Goal: Transaction & Acquisition: Obtain resource

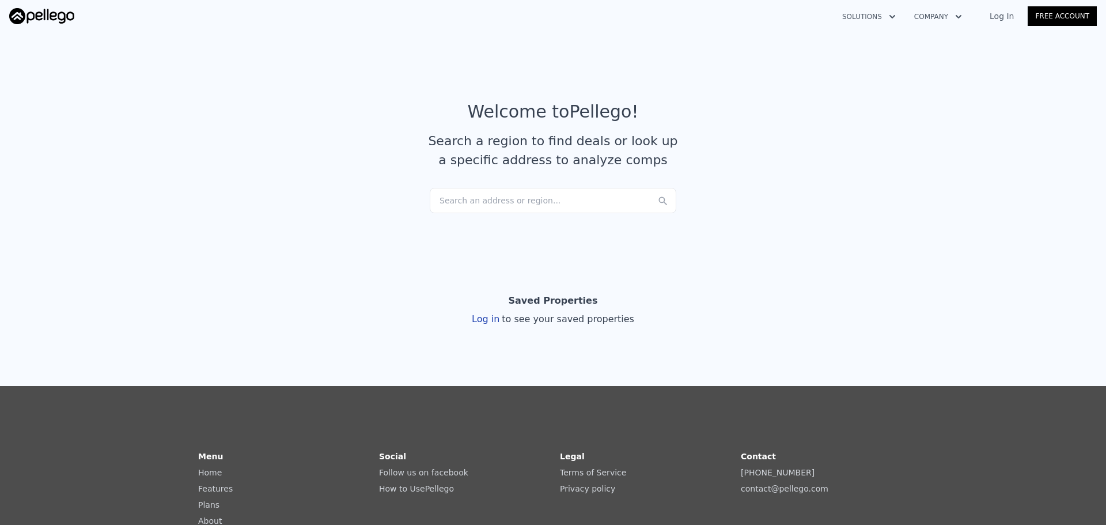
click at [1012, 16] on link "Log In" at bounding box center [1002, 16] width 52 height 12
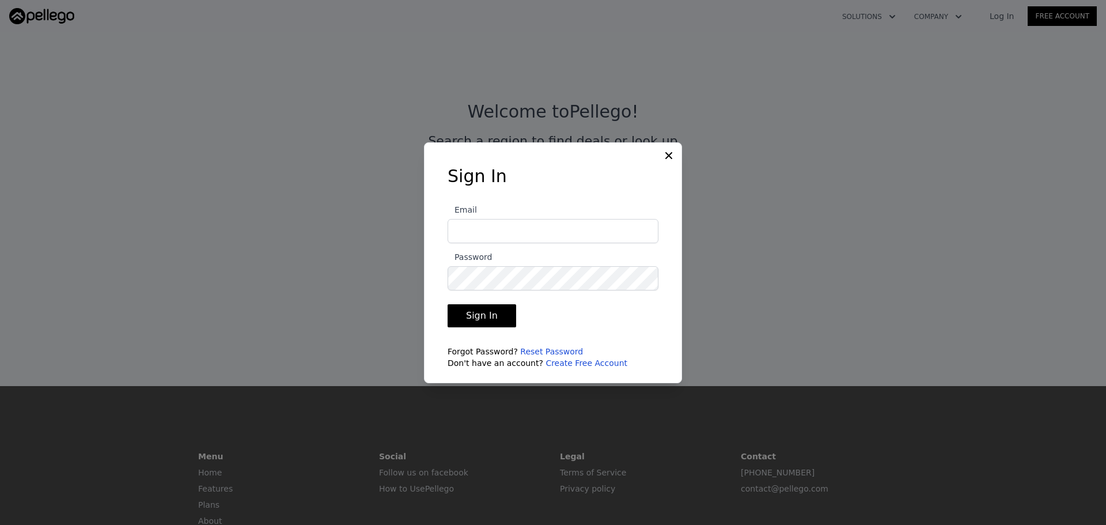
type input "[PERSON_NAME][EMAIL_ADDRESS][DOMAIN_NAME]"
click at [476, 313] on button "Sign In" at bounding box center [482, 315] width 69 height 23
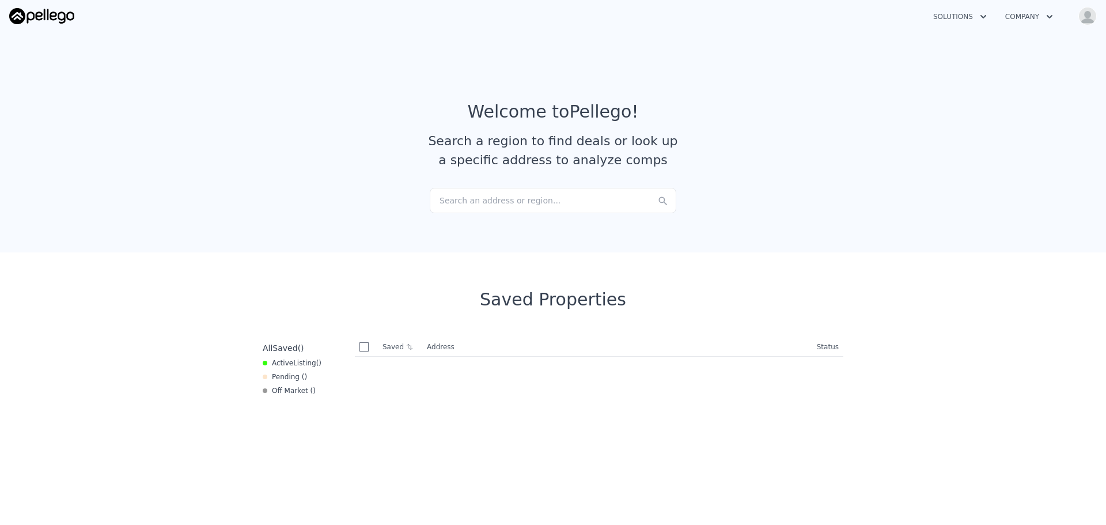
click at [494, 200] on div "Search an address or region..." at bounding box center [553, 200] width 247 height 25
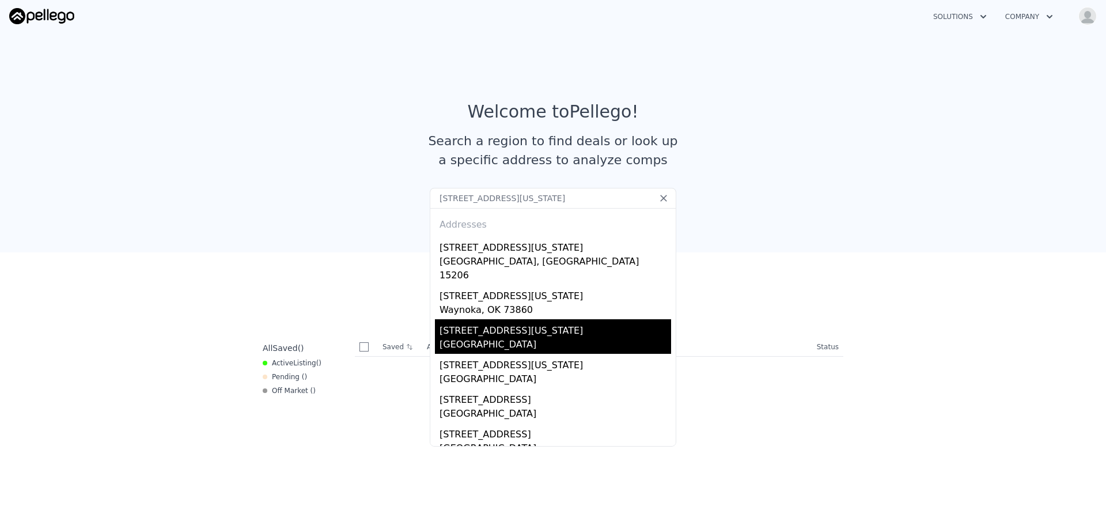
type input "[STREET_ADDRESS][US_STATE]"
click at [510, 319] on div "[STREET_ADDRESS][US_STATE]" at bounding box center [556, 328] width 232 height 18
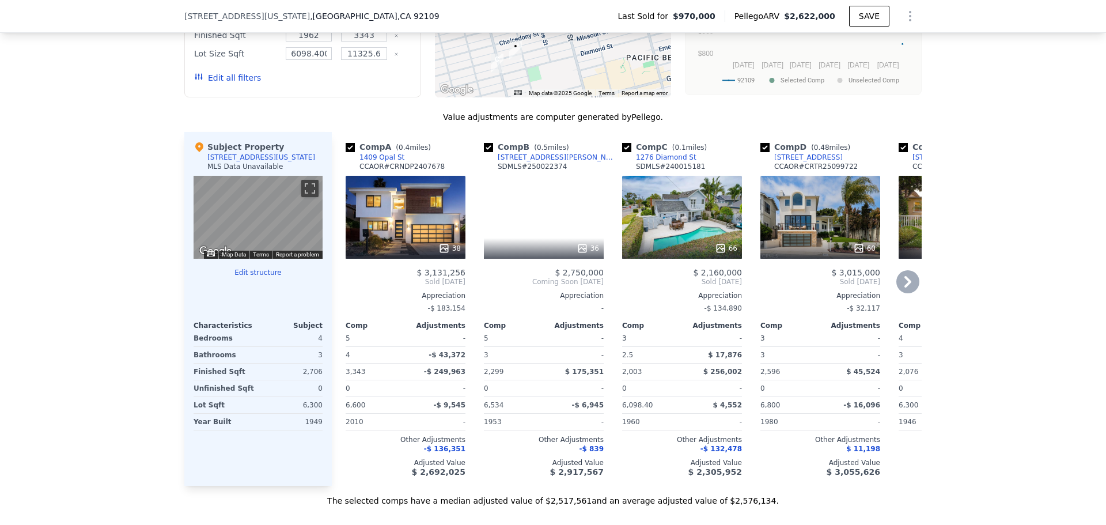
scroll to position [1033, 0]
drag, startPoint x: 344, startPoint y: 155, endPoint x: 360, endPoint y: 164, distance: 18.6
click at [346, 152] on input "checkbox" at bounding box center [350, 146] width 9 height 9
checkbox input "false"
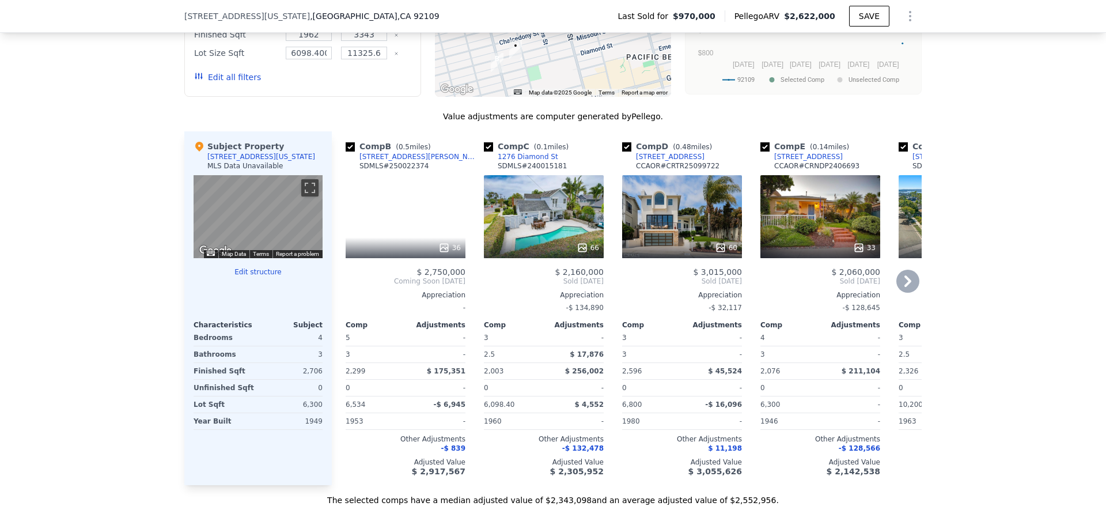
click at [348, 152] on input "checkbox" at bounding box center [350, 146] width 9 height 9
checkbox input "false"
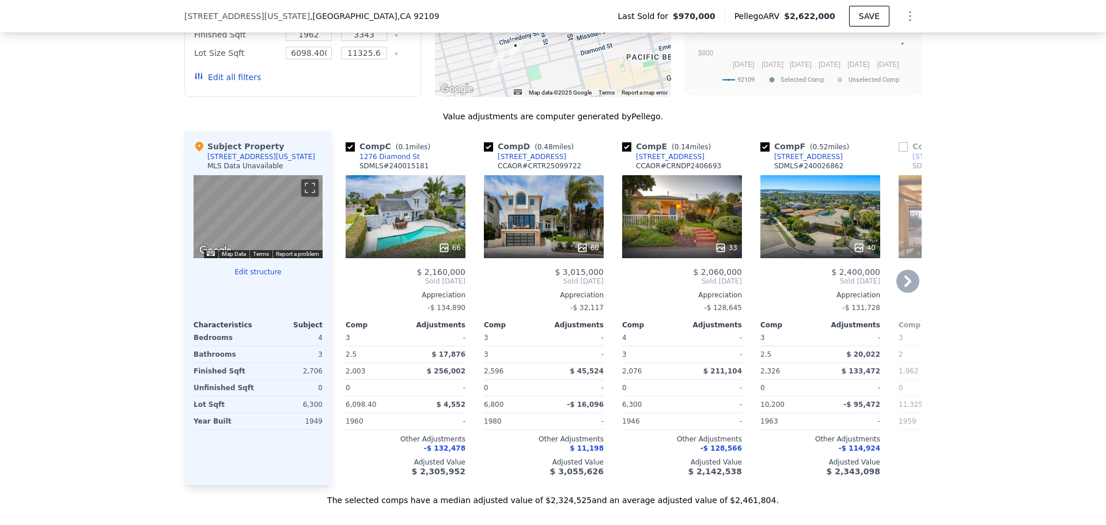
click at [348, 152] on input "checkbox" at bounding box center [350, 146] width 9 height 9
checkbox input "false"
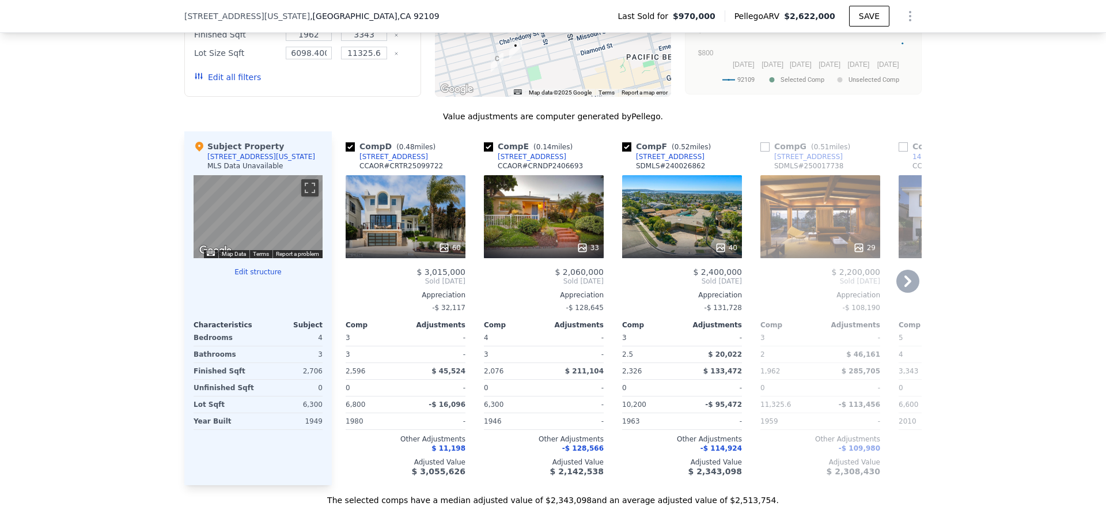
click at [348, 152] on input "checkbox" at bounding box center [350, 146] width 9 height 9
checkbox input "false"
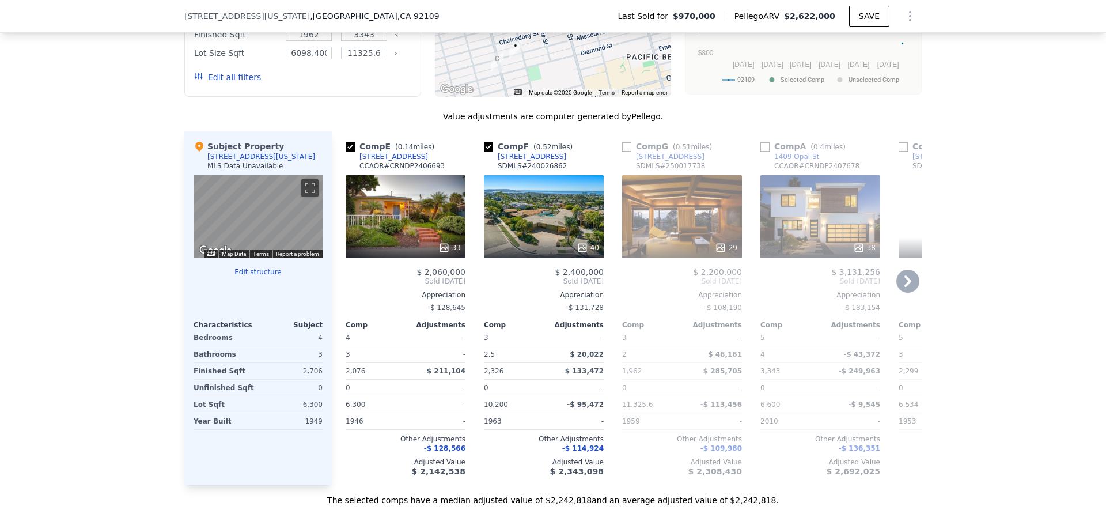
click at [348, 152] on input "checkbox" at bounding box center [350, 146] width 9 height 9
checkbox input "false"
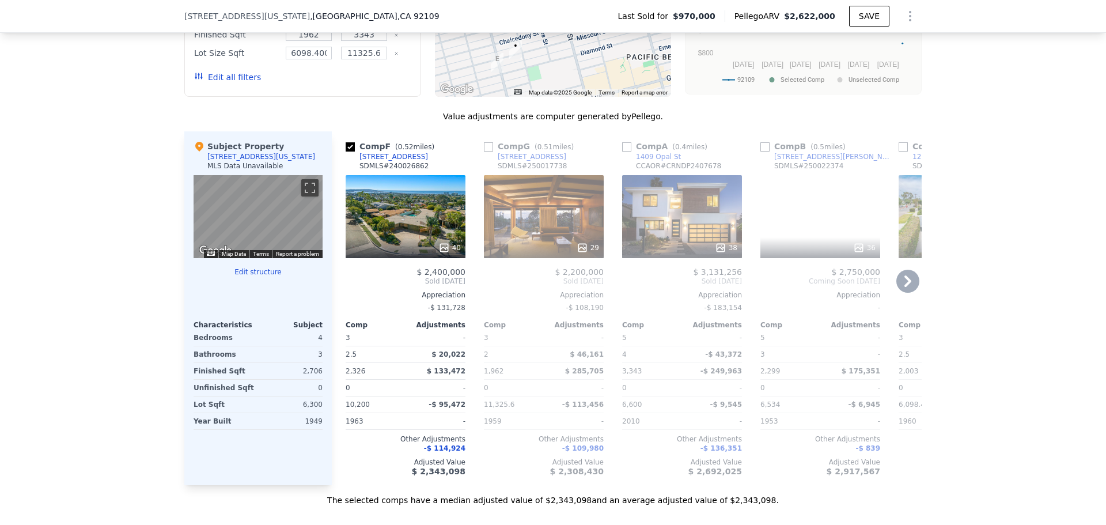
click at [348, 152] on input "checkbox" at bounding box center [350, 146] width 9 height 9
click at [347, 152] on input "checkbox" at bounding box center [350, 146] width 9 height 9
checkbox input "true"
click at [484, 152] on input "checkbox" at bounding box center [488, 146] width 9 height 9
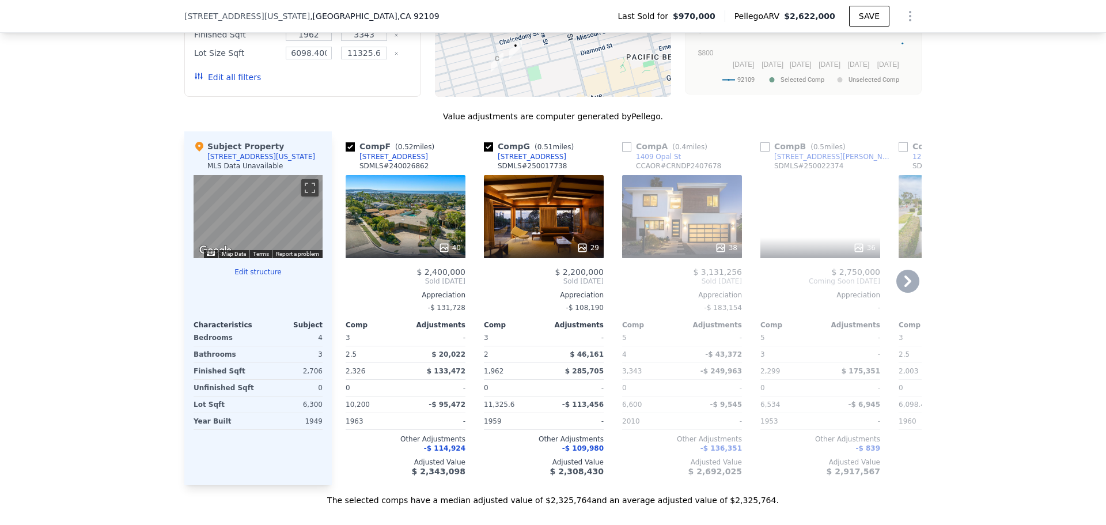
click at [488, 152] on input "checkbox" at bounding box center [488, 146] width 9 height 9
checkbox input "false"
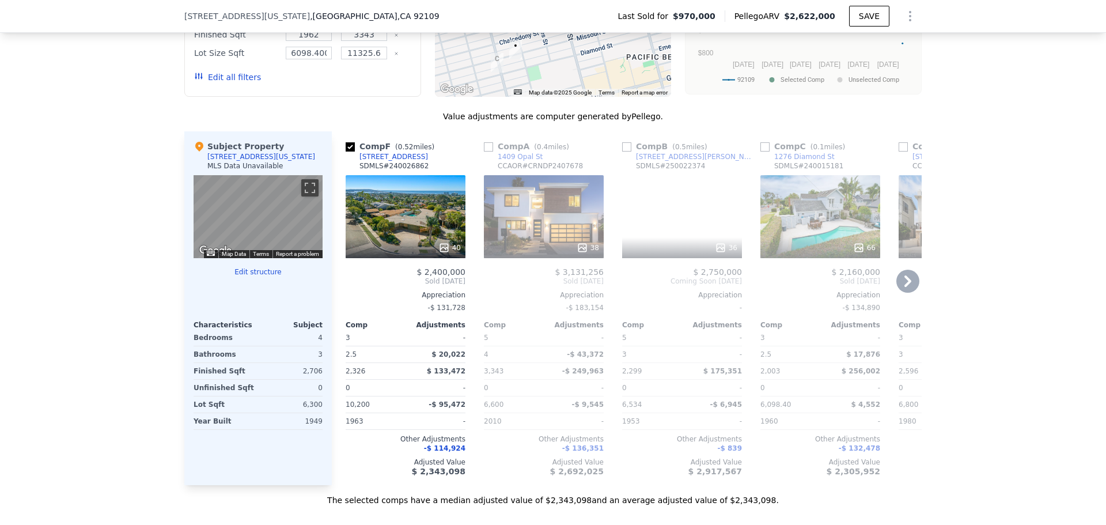
click at [484, 152] on input "checkbox" at bounding box center [488, 146] width 9 height 9
checkbox input "true"
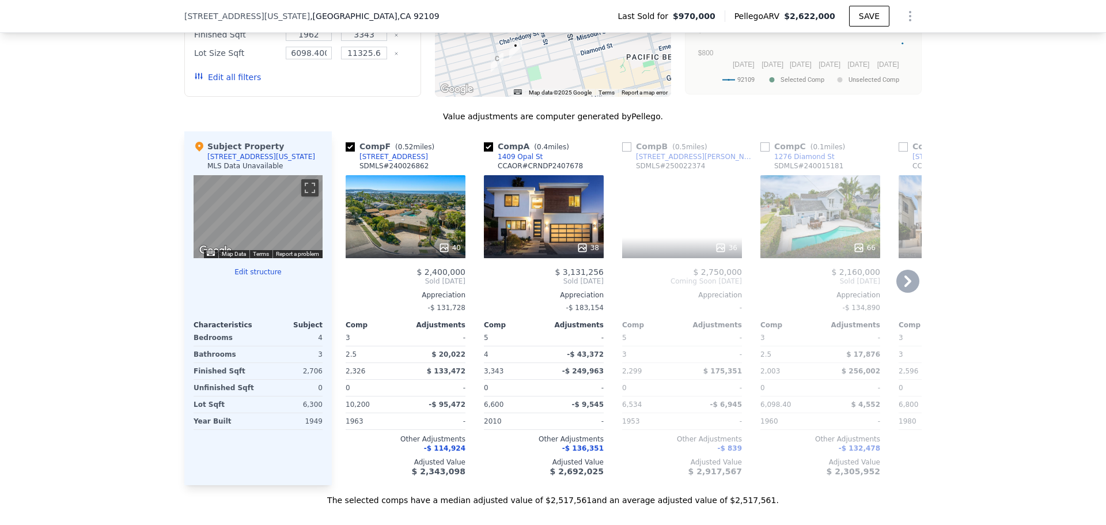
click at [346, 152] on input "checkbox" at bounding box center [350, 146] width 9 height 9
checkbox input "false"
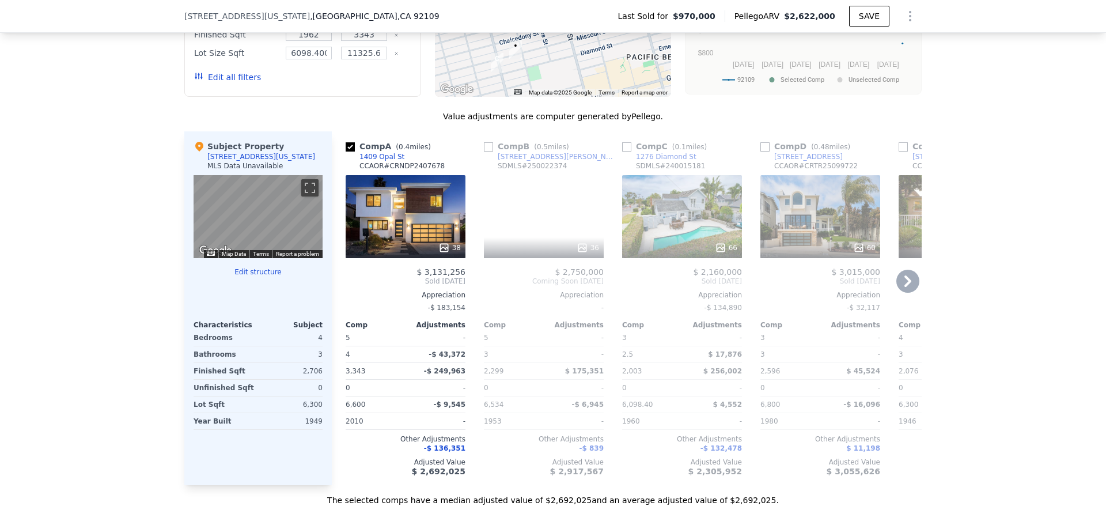
click at [622, 152] on input "checkbox" at bounding box center [626, 146] width 9 height 9
checkbox input "true"
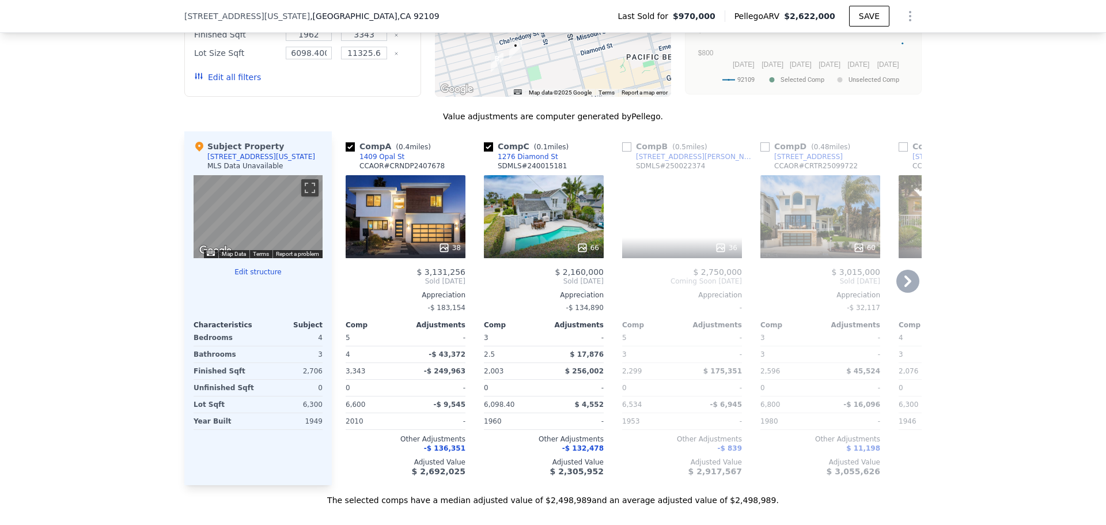
click at [899, 293] on icon at bounding box center [907, 281] width 23 height 23
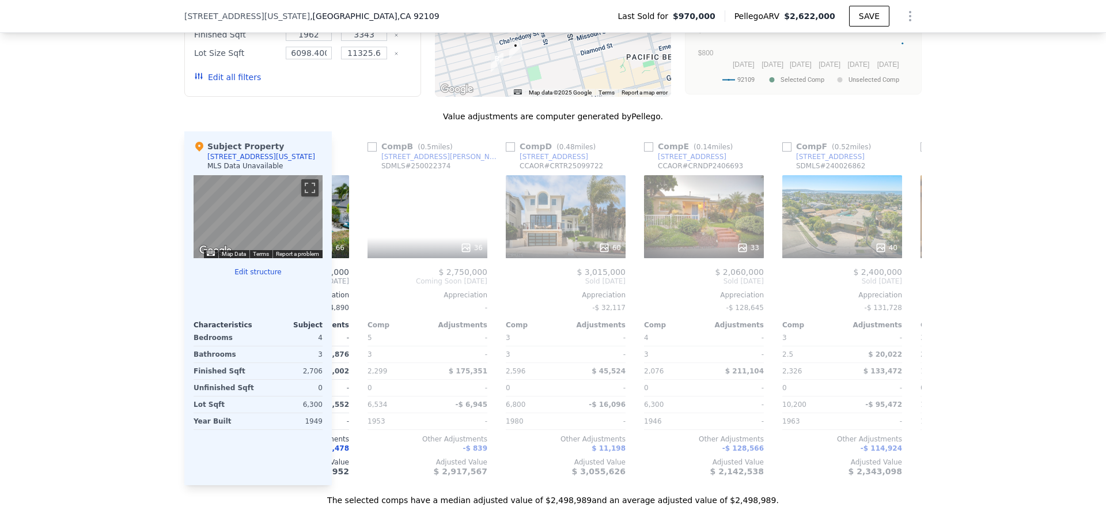
scroll to position [0, 277]
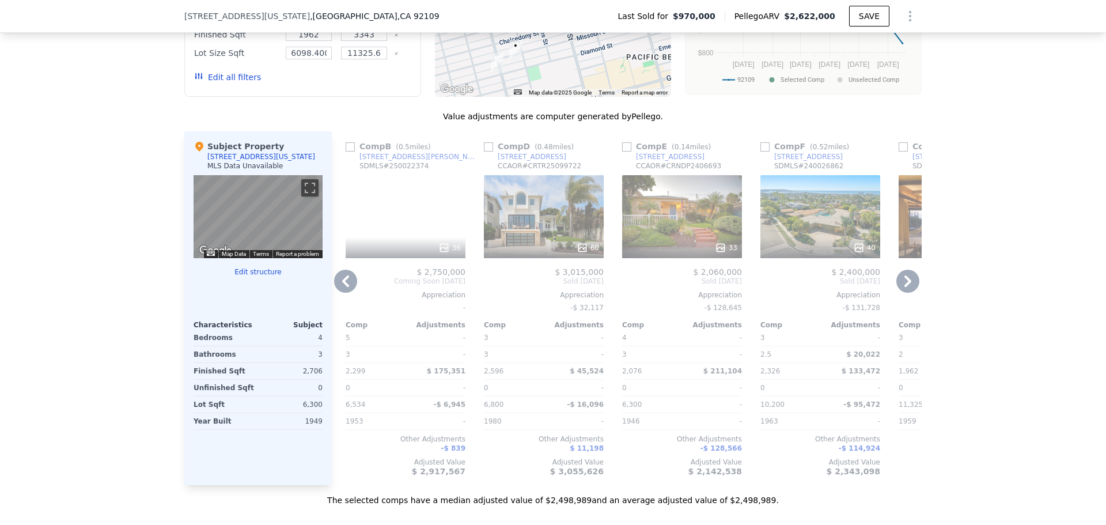
click at [899, 293] on icon at bounding box center [907, 281] width 23 height 23
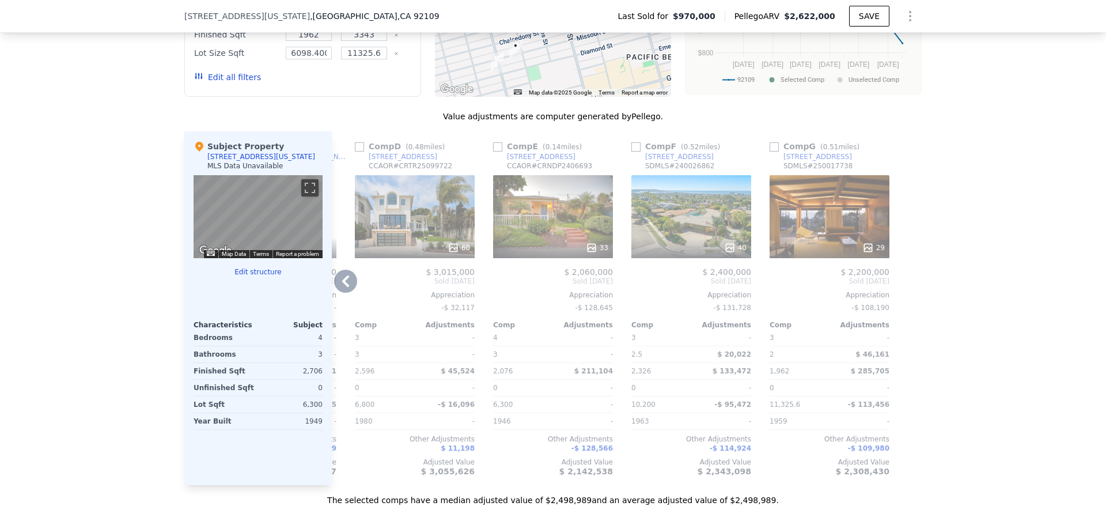
drag, startPoint x: 769, startPoint y: 155, endPoint x: 780, endPoint y: 217, distance: 63.2
click at [770, 152] on input "checkbox" at bounding box center [774, 146] width 9 height 9
checkbox input "true"
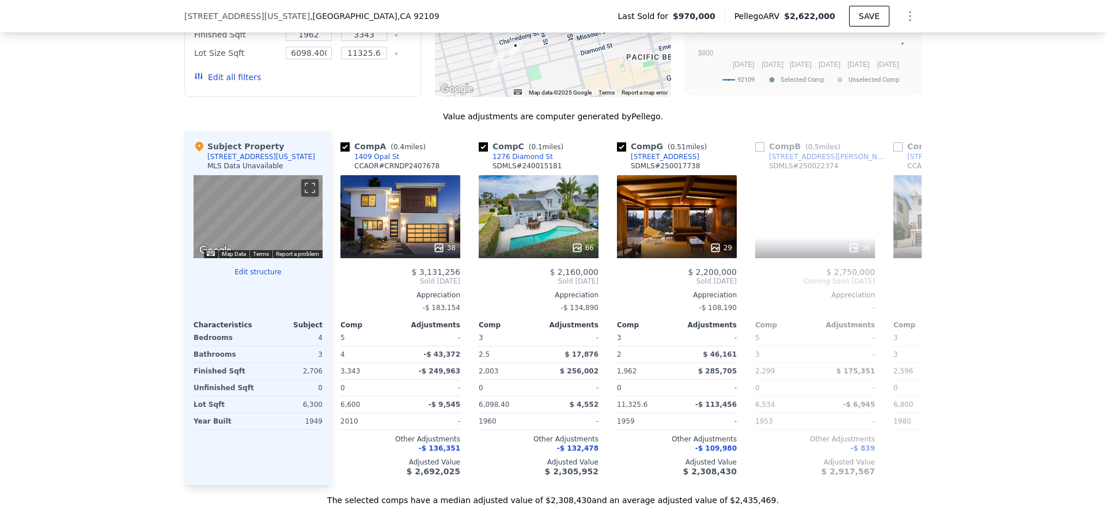
scroll to position [0, 0]
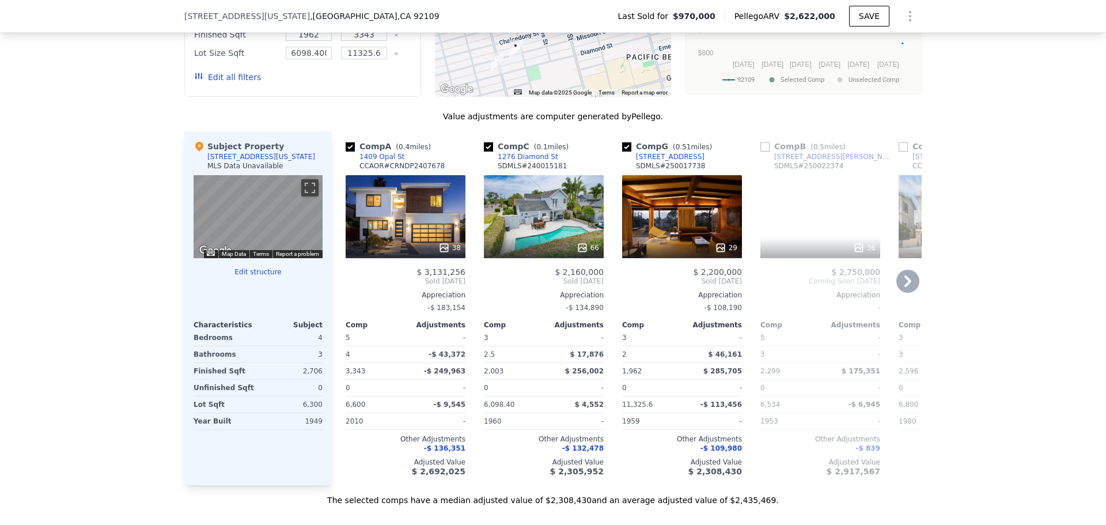
click at [580, 253] on icon at bounding box center [583, 248] width 12 height 12
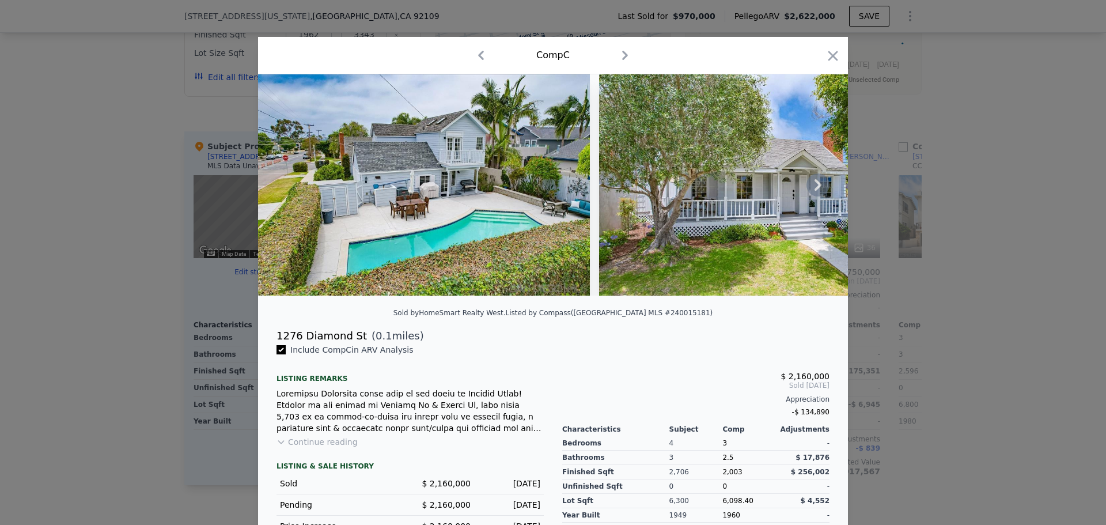
click at [809, 191] on icon at bounding box center [818, 184] width 23 height 23
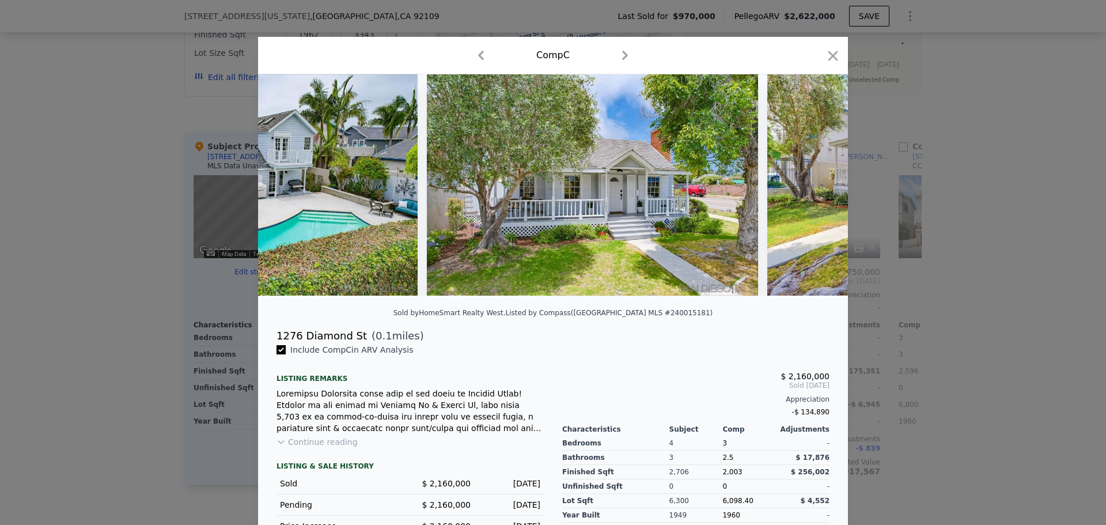
click at [809, 191] on img at bounding box center [933, 184] width 332 height 221
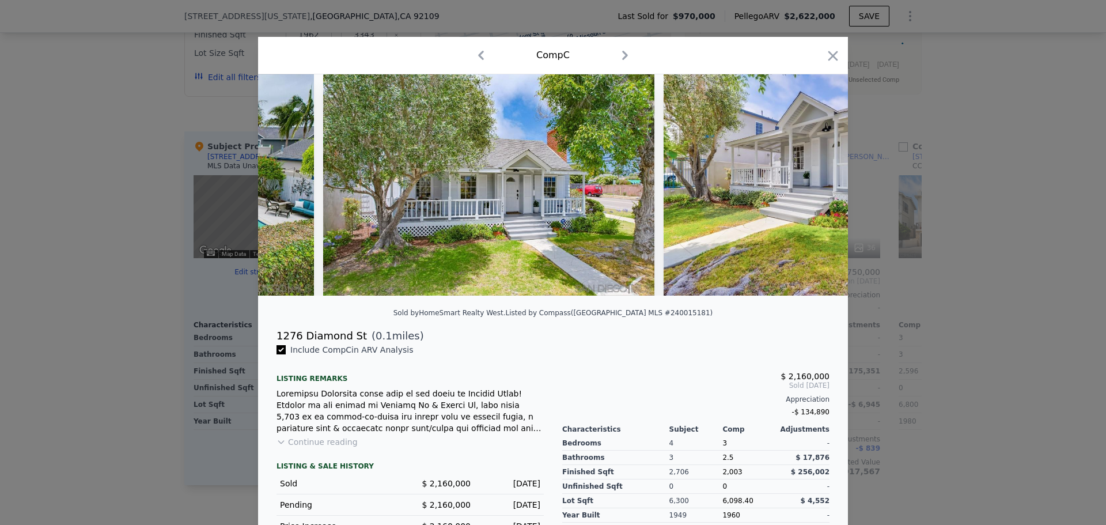
click at [809, 191] on img at bounding box center [830, 184] width 332 height 221
click at [809, 191] on img at bounding box center [829, 184] width 332 height 221
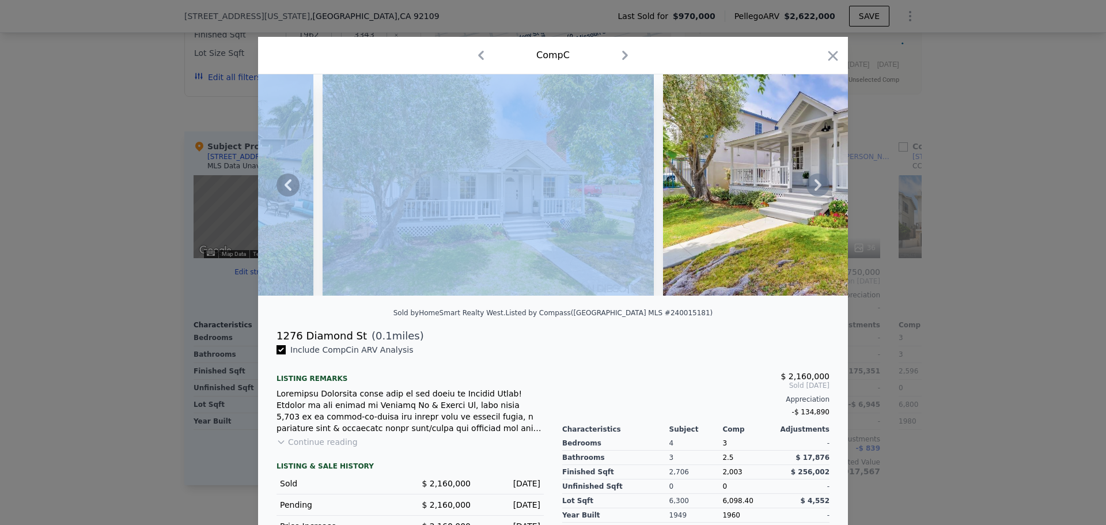
click at [809, 191] on icon at bounding box center [818, 184] width 23 height 23
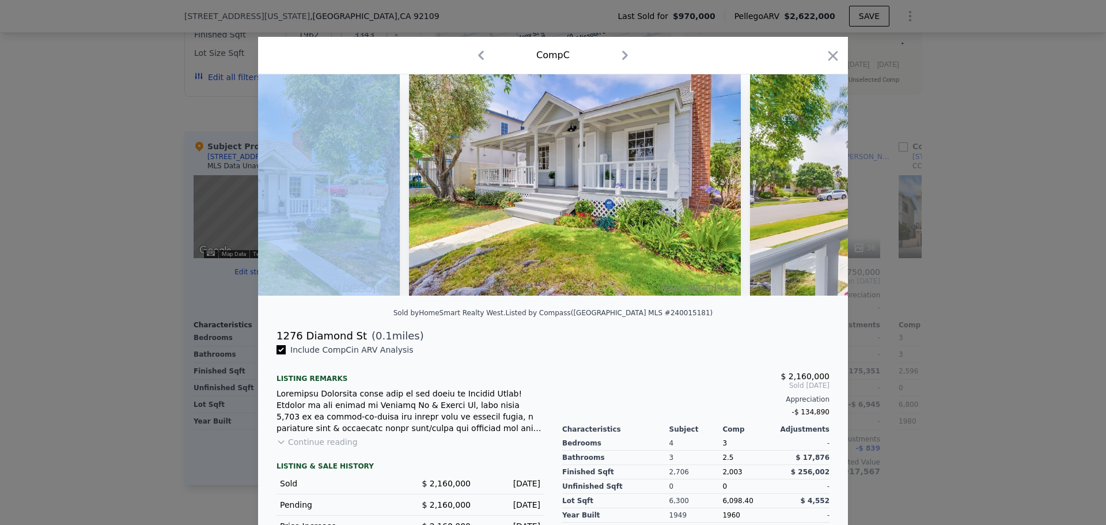
click at [809, 191] on img at bounding box center [916, 184] width 332 height 221
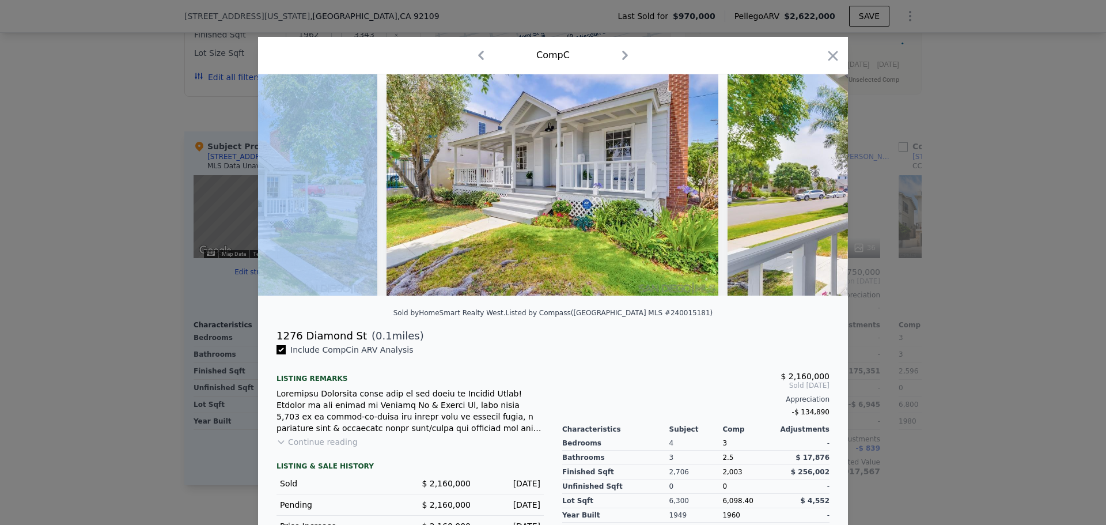
click at [809, 191] on img at bounding box center [894, 184] width 332 height 221
click at [809, 191] on div at bounding box center [553, 184] width 590 height 221
click at [809, 191] on icon at bounding box center [818, 184] width 23 height 23
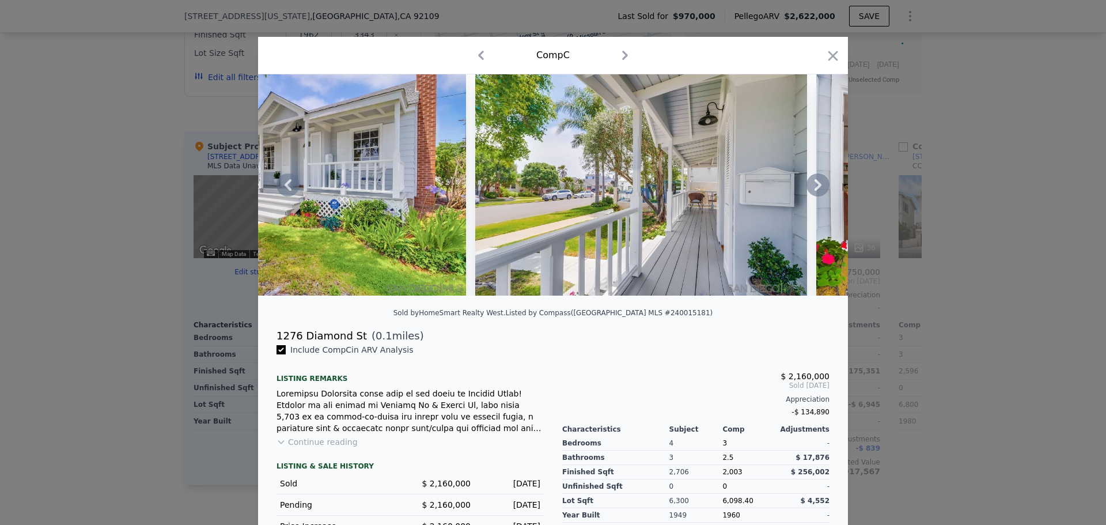
click at [809, 191] on div at bounding box center [553, 184] width 590 height 221
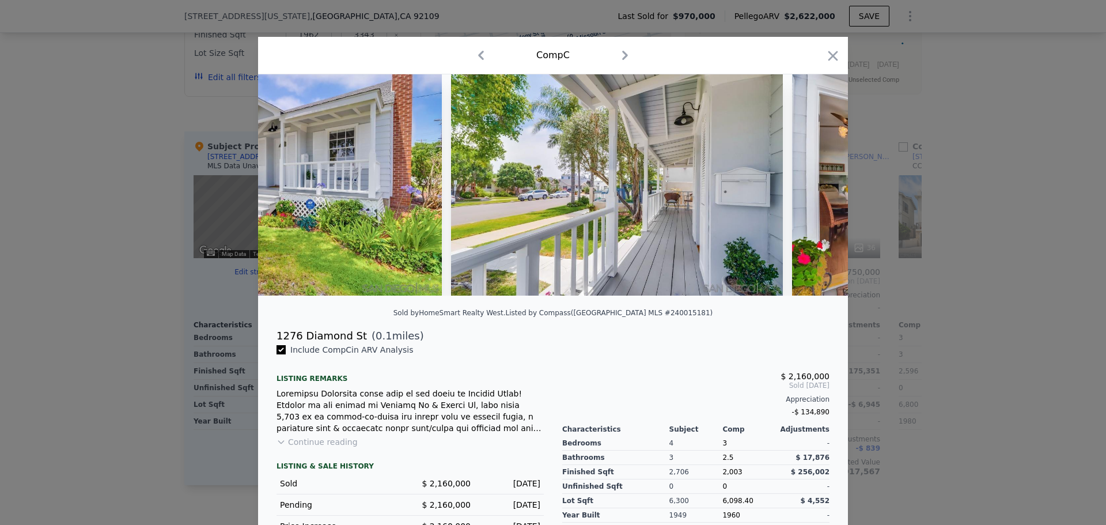
click at [809, 191] on img at bounding box center [958, 184] width 332 height 221
click at [809, 191] on icon at bounding box center [818, 184] width 23 height 23
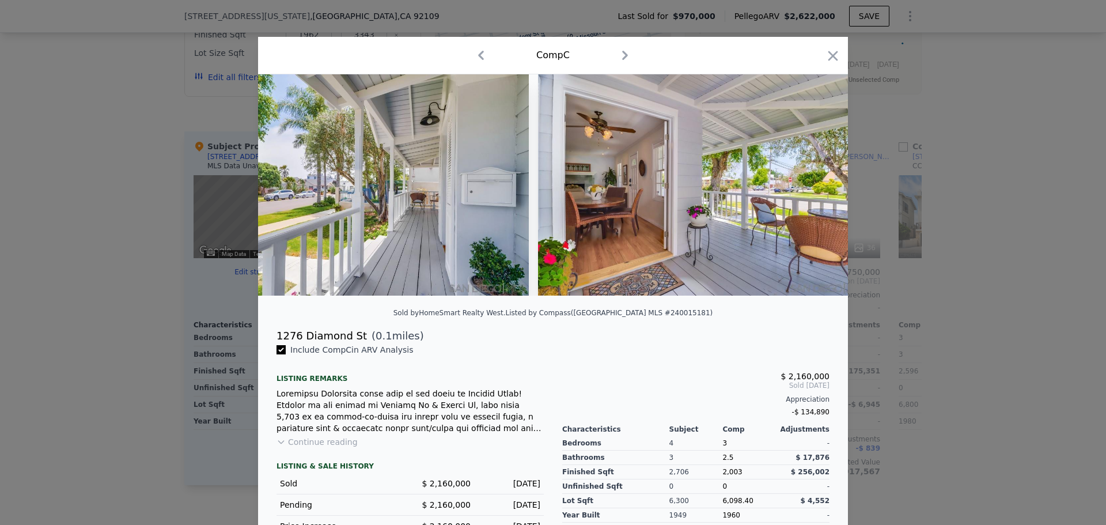
click at [809, 191] on img at bounding box center [704, 184] width 332 height 221
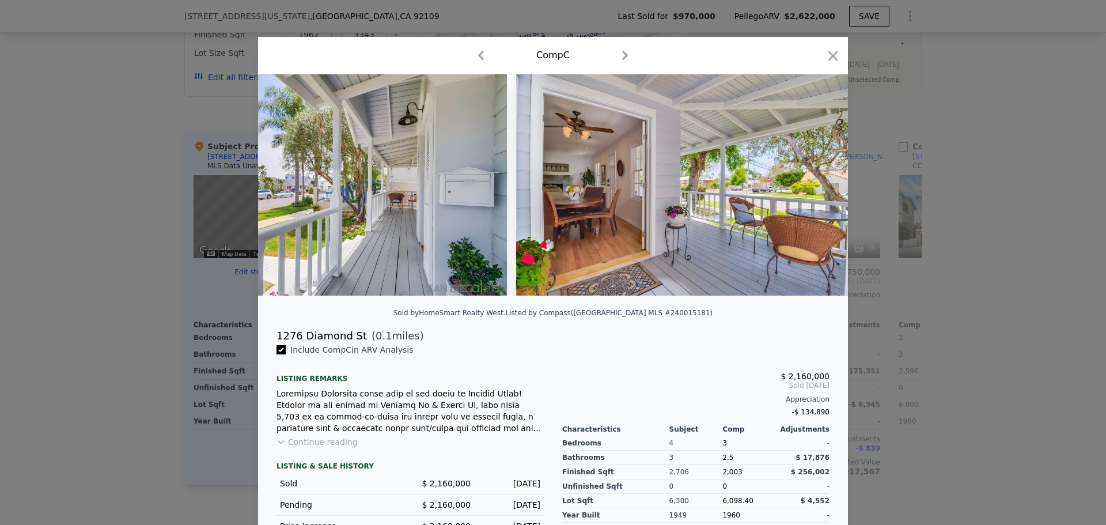
click at [809, 191] on img at bounding box center [682, 184] width 332 height 221
click at [809, 191] on icon at bounding box center [818, 184] width 23 height 23
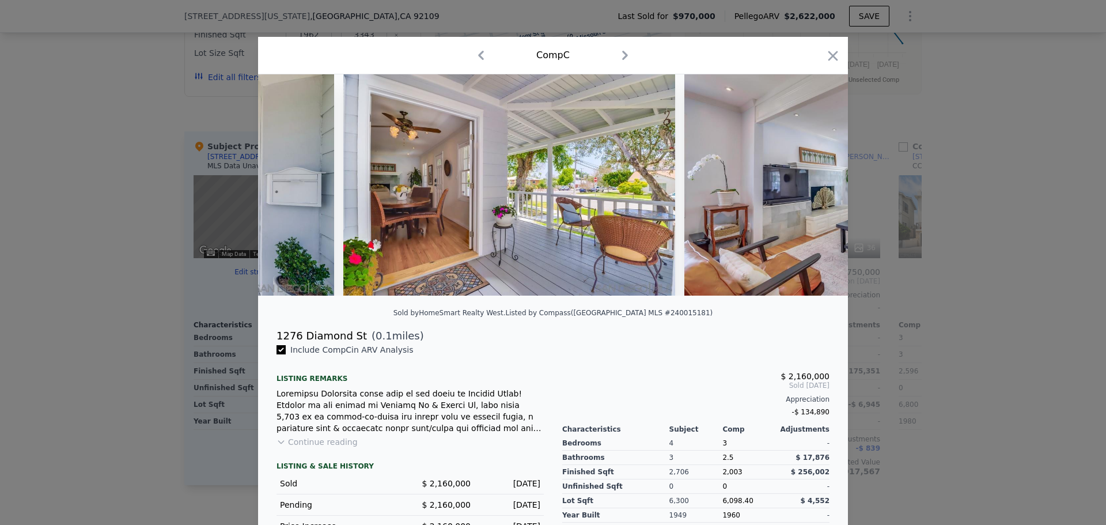
click at [809, 191] on img at bounding box center [850, 184] width 332 height 221
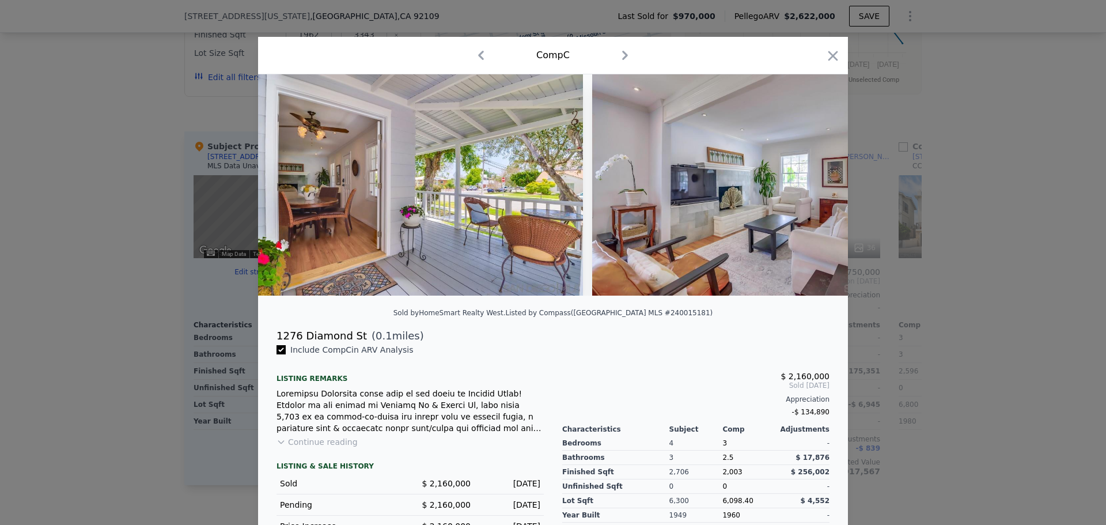
scroll to position [0, 1383]
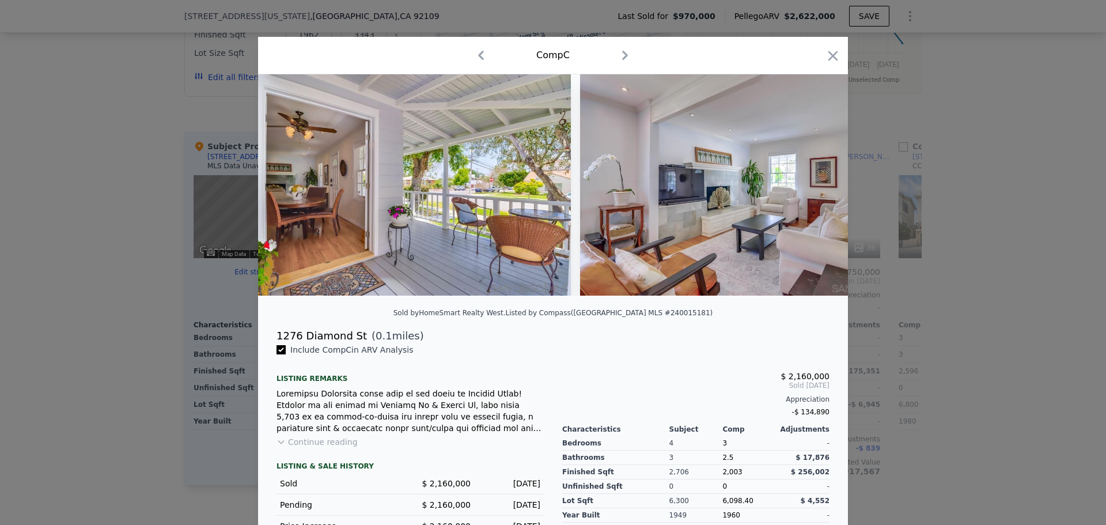
click at [809, 191] on img at bounding box center [746, 184] width 332 height 221
click at [831, 45] on div "Comp C" at bounding box center [553, 55] width 590 height 37
click at [829, 54] on icon "button" at bounding box center [833, 56] width 16 height 16
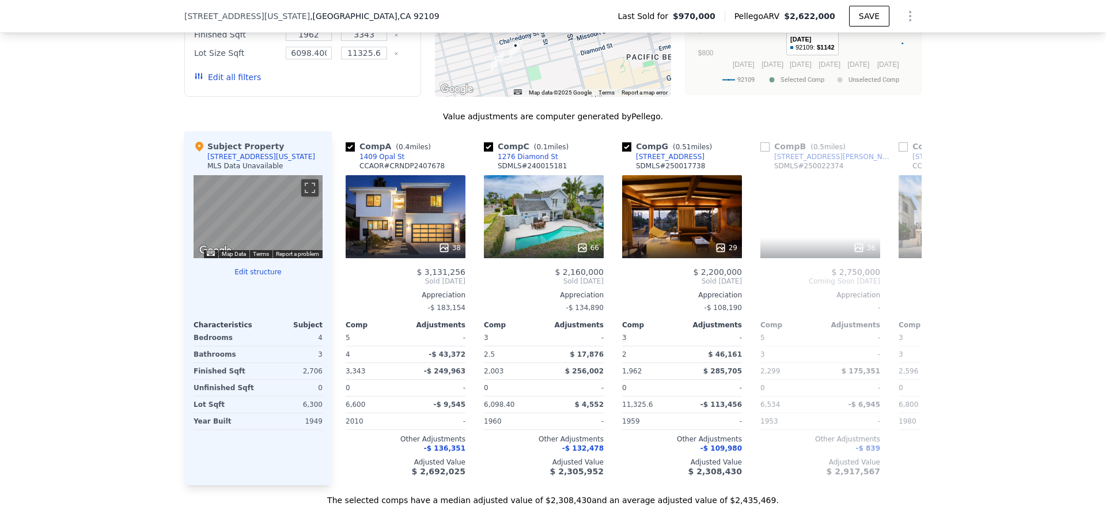
click at [915, 14] on button "Show Options" at bounding box center [910, 16] width 23 height 23
click at [844, 63] on div "Share Analysis" at bounding box center [857, 69] width 129 height 23
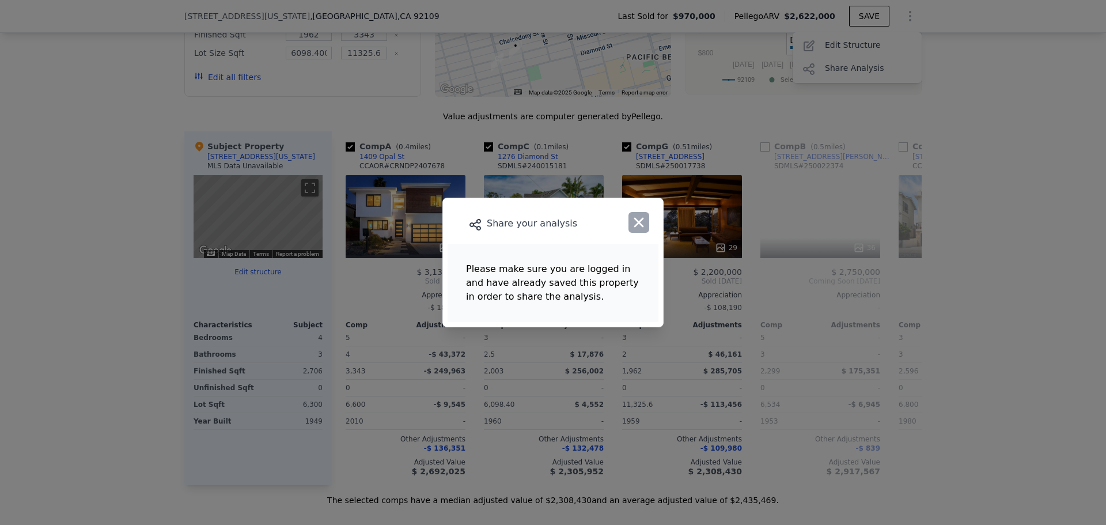
click at [641, 225] on icon "button" at bounding box center [639, 223] width 10 height 10
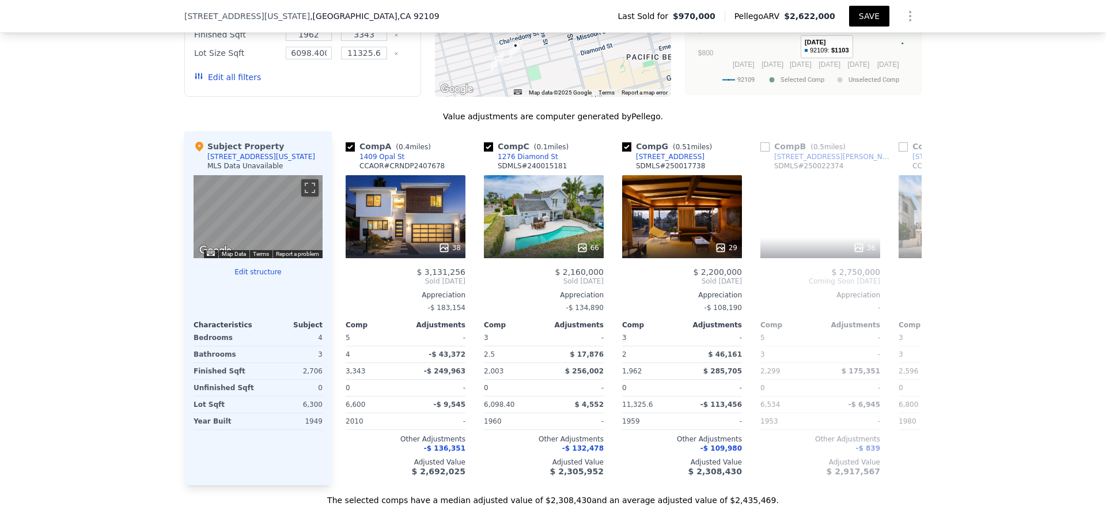
click at [859, 19] on button "SAVE" at bounding box center [869, 16] width 40 height 21
click at [904, 10] on icon "Show Options" at bounding box center [910, 16] width 14 height 14
click at [833, 67] on div "Share Analysis" at bounding box center [857, 69] width 129 height 23
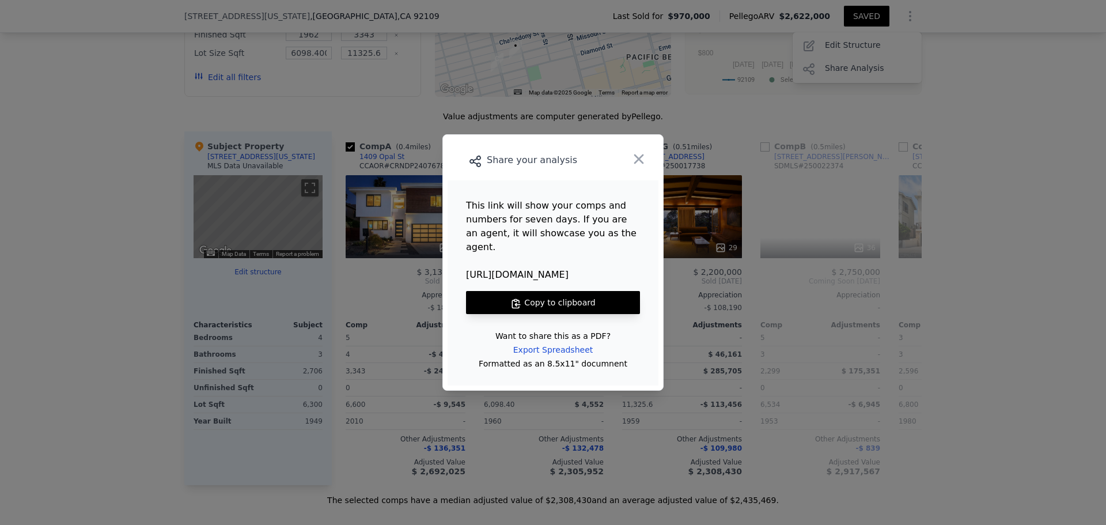
click at [531, 293] on button "Copy to clipboard" at bounding box center [553, 302] width 174 height 23
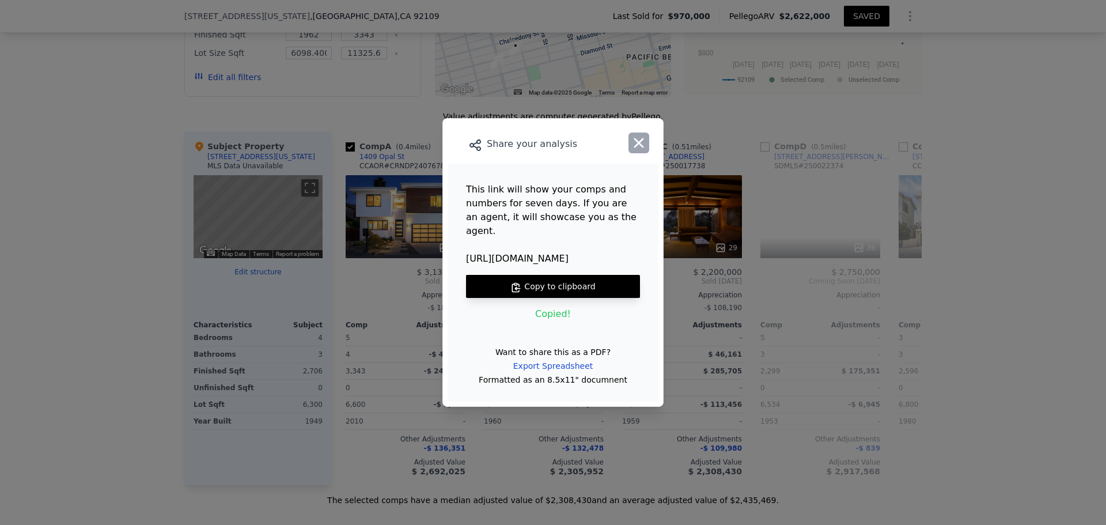
click at [635, 148] on icon "button" at bounding box center [639, 143] width 10 height 10
